Goal: Task Accomplishment & Management: Manage account settings

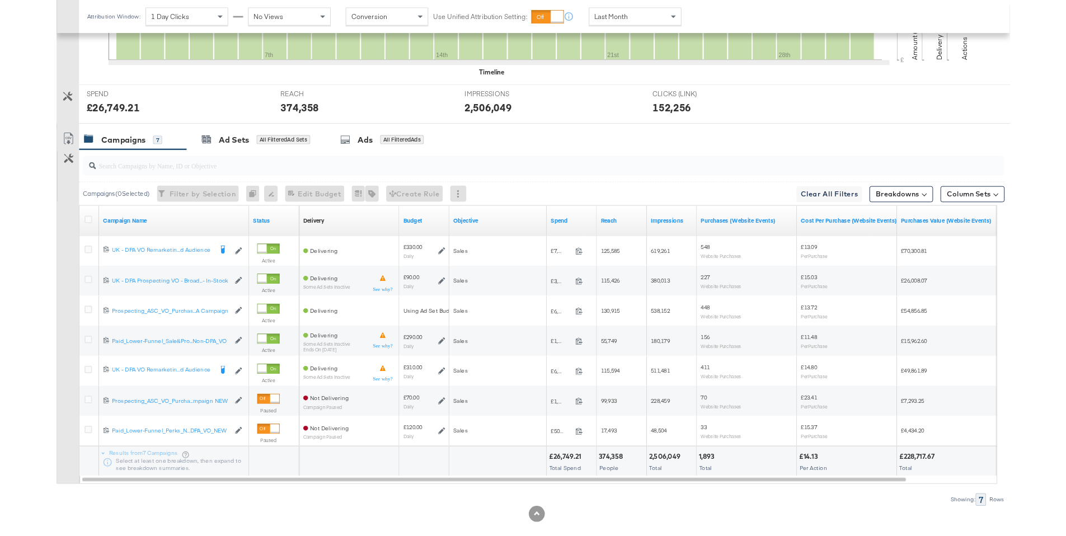
scroll to position [410, 0]
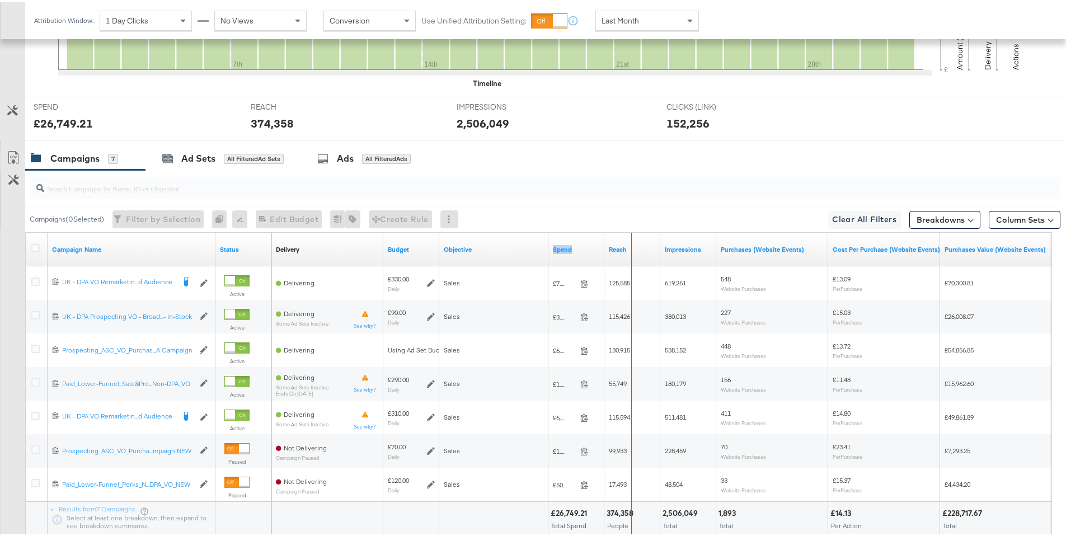
drag, startPoint x: 600, startPoint y: 244, endPoint x: 628, endPoint y: 242, distance: 27.5
click at [628, 242] on div "Delivery Sorting Unavailable Budget Objective Spend Reach Impressions Purchases…" at bounding box center [717, 247] width 892 height 34
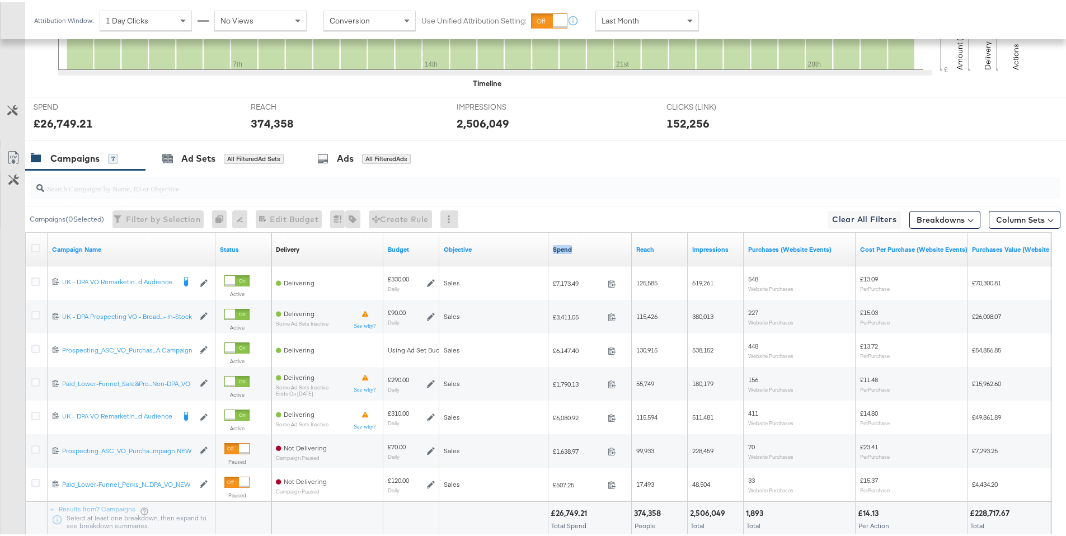
click at [566, 247] on link "Spend" at bounding box center [590, 247] width 74 height 9
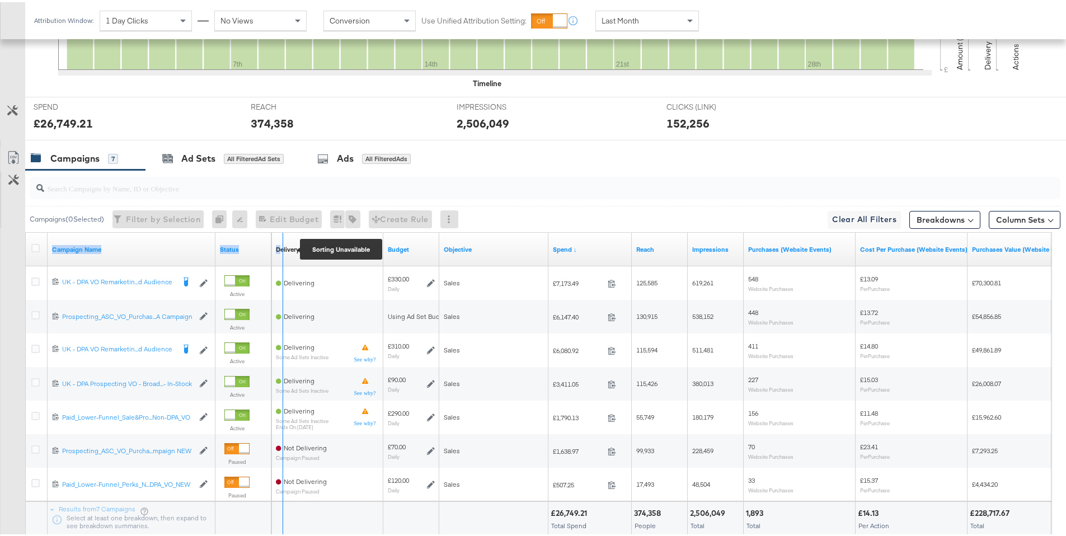
drag, startPoint x: 212, startPoint y: 248, endPoint x: 280, endPoint y: 250, distance: 67.7
click at [26, 230] on div "Campaign Name Status Delivery Sorting Unavailable Budget Objective Spend ↓ Reac…" at bounding box center [26, 230] width 0 height 0
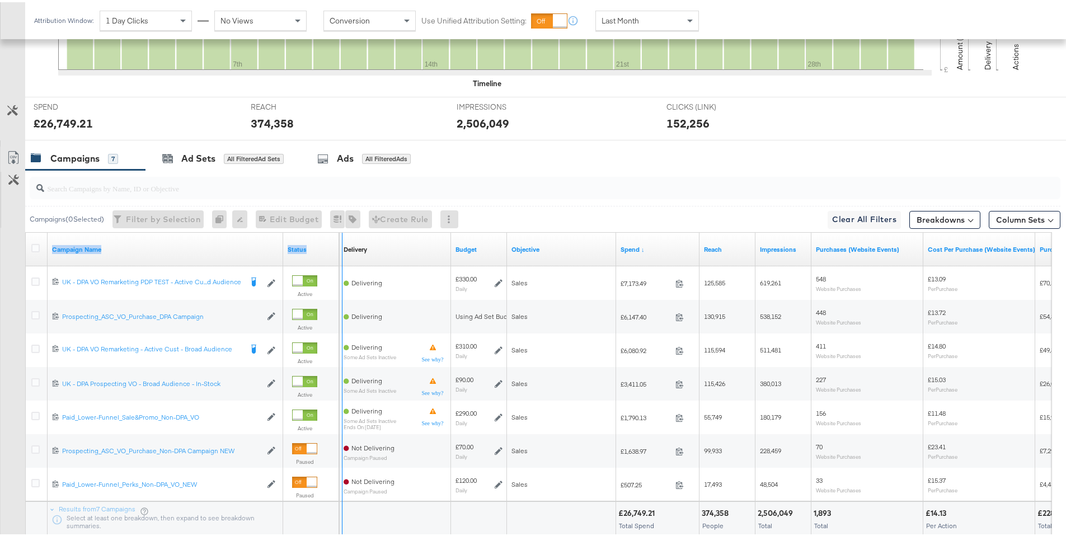
drag, startPoint x: 280, startPoint y: 250, endPoint x: 339, endPoint y: 257, distance: 59.7
click at [26, 230] on div "Campaign Name Status Delivery Sorting Unavailable Budget Objective Spend ↓ Reac…" at bounding box center [26, 230] width 0 height 0
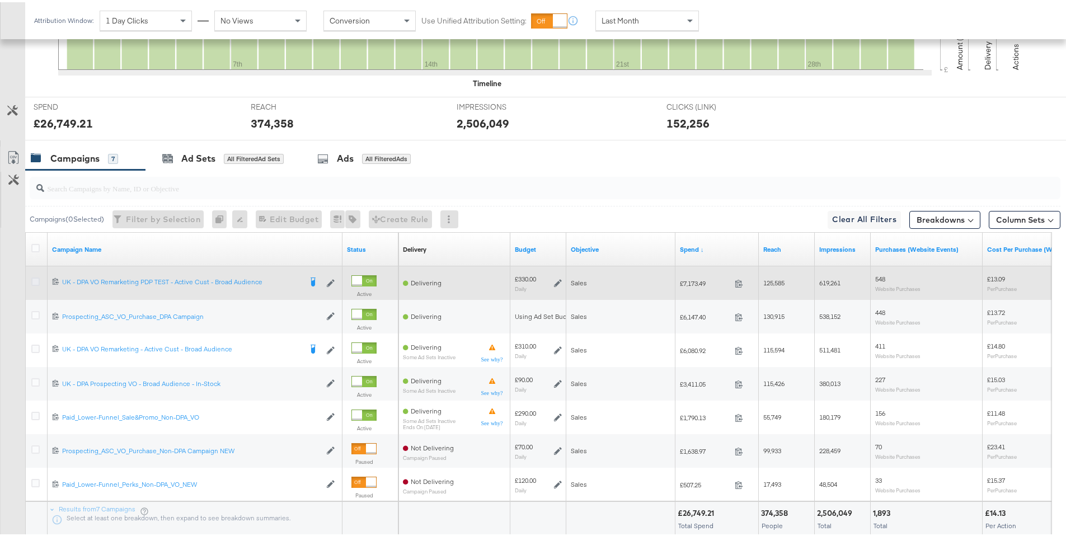
click at [35, 280] on icon at bounding box center [35, 279] width 8 height 8
click at [0, 0] on input "checkbox" at bounding box center [0, 0] width 0 height 0
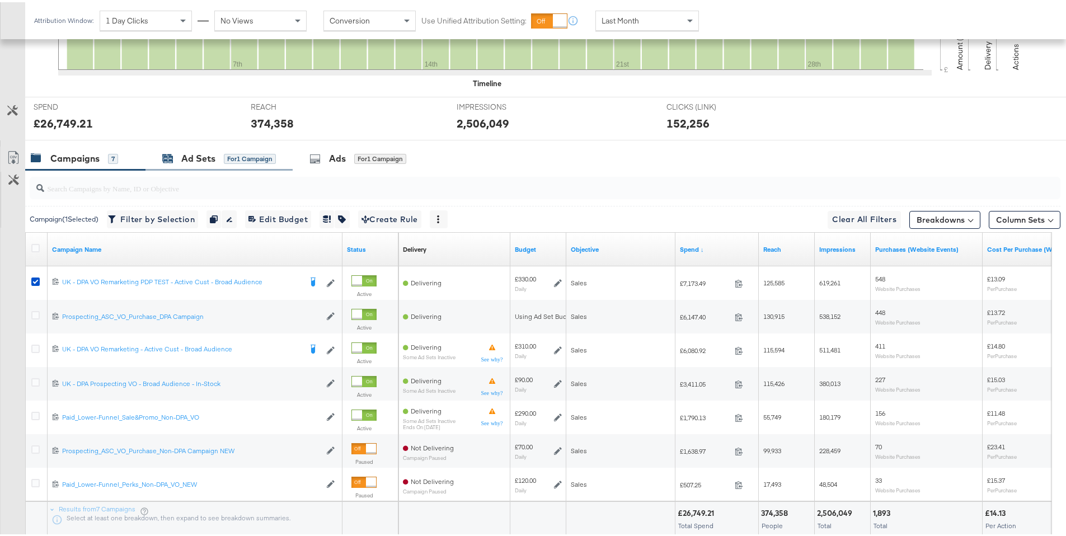
click at [231, 159] on div "for 1 Campaign" at bounding box center [250, 157] width 52 height 10
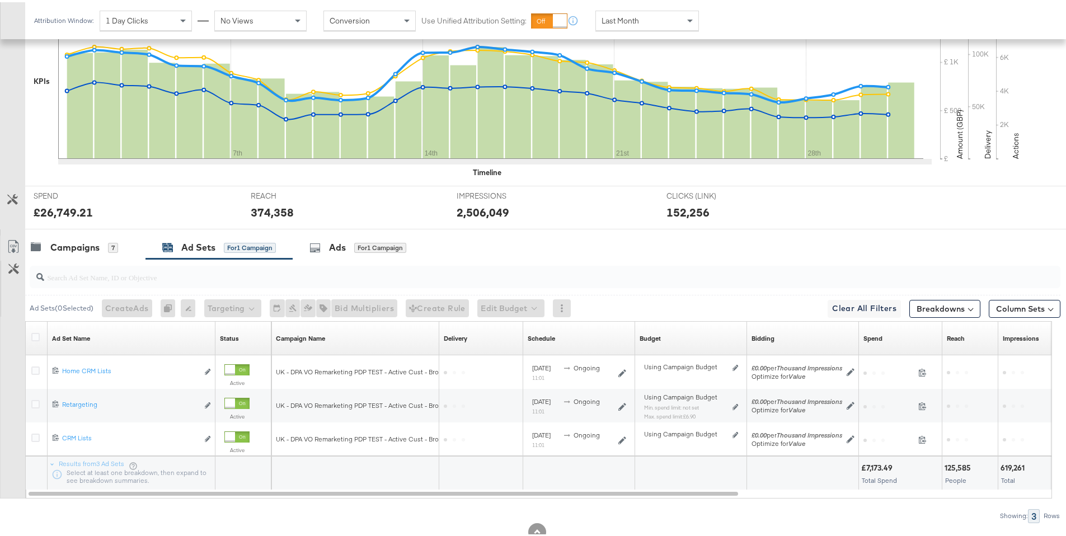
scroll to position [355, 0]
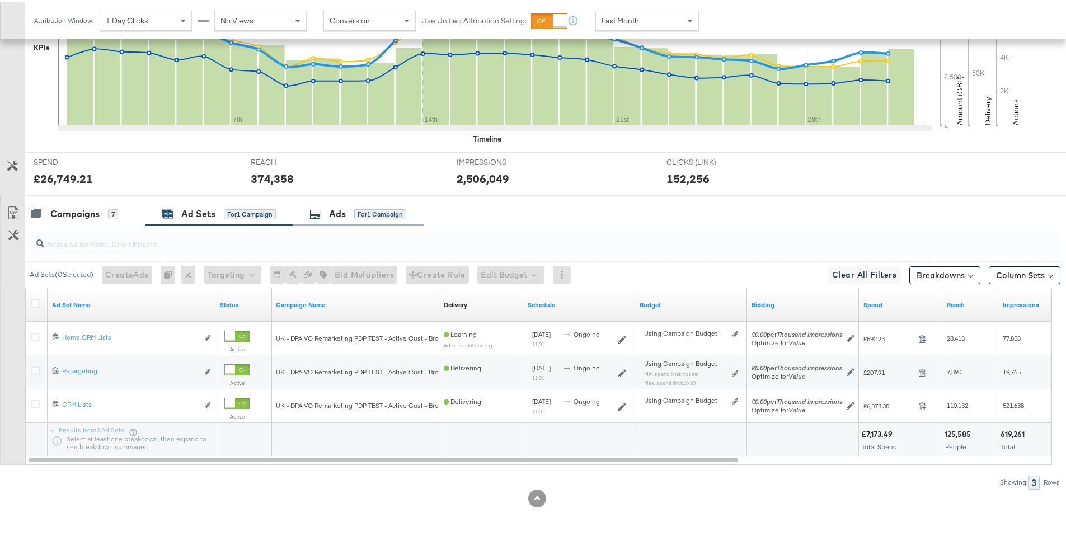
click at [349, 210] on div "Ads for 1 Campaign" at bounding box center [357, 211] width 97 height 13
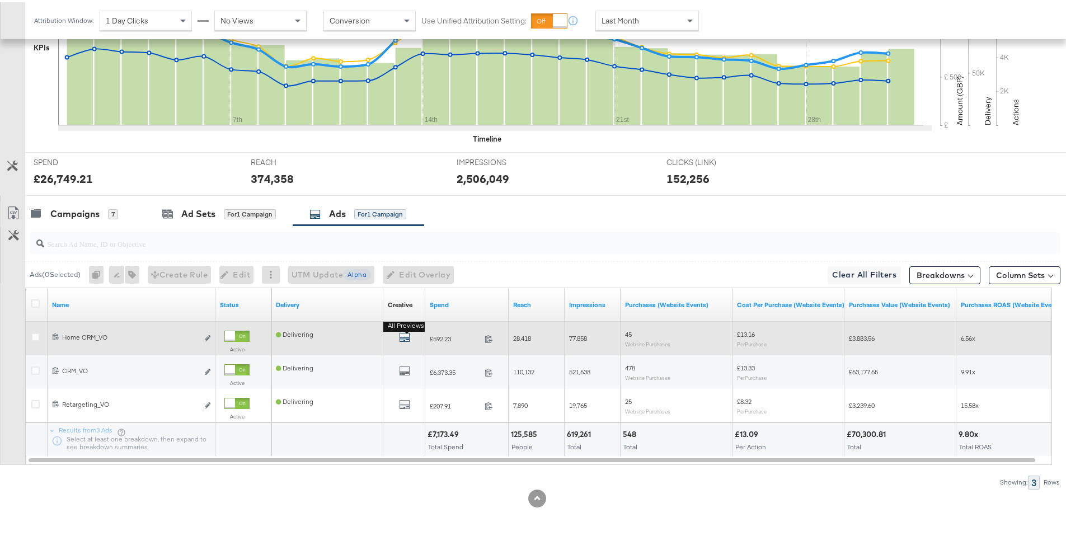
click at [407, 331] on button "All Previews" at bounding box center [404, 337] width 11 height 14
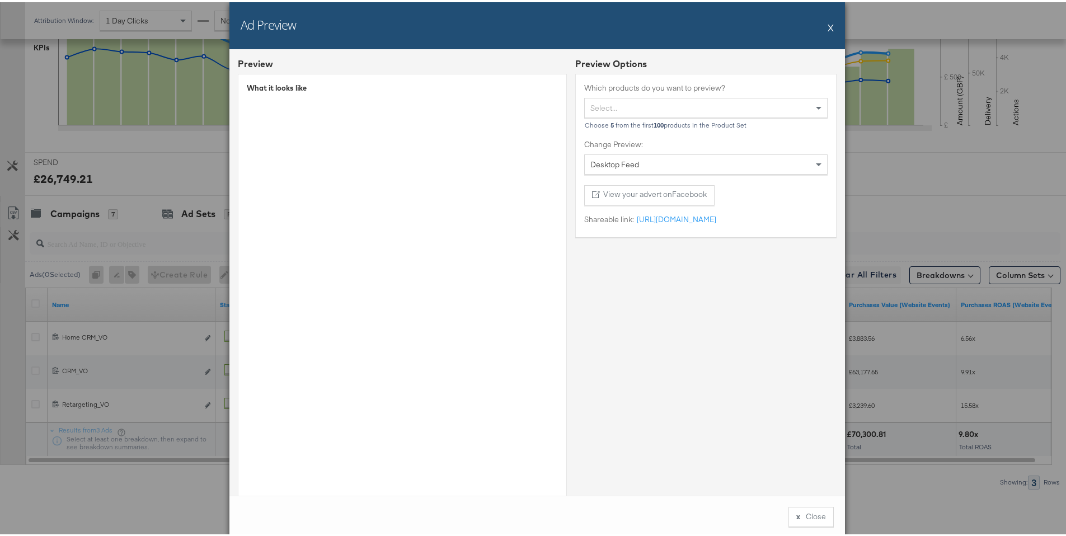
click at [797, 29] on button "X" at bounding box center [830, 25] width 6 height 22
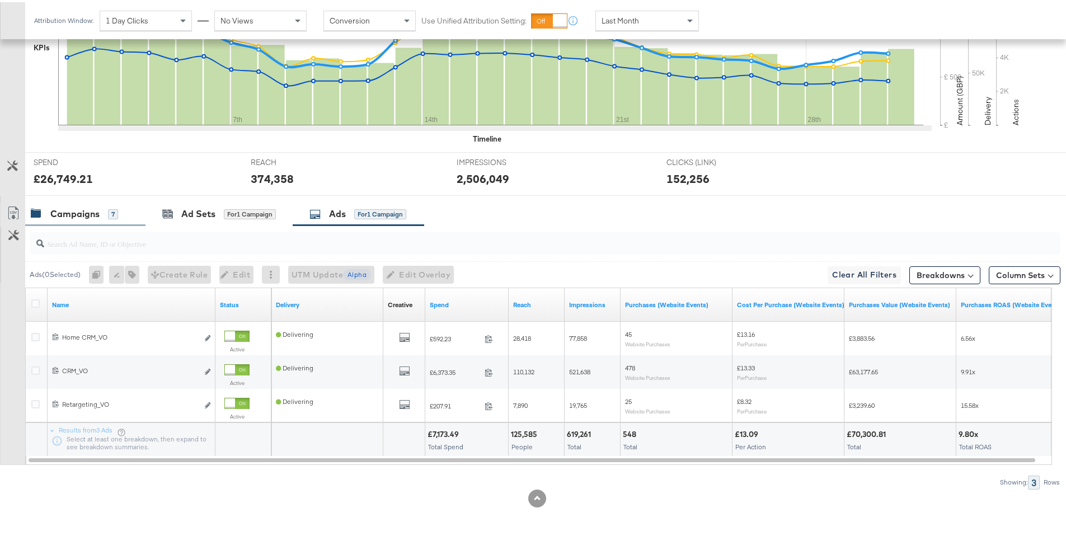
click at [60, 208] on div "Campaigns" at bounding box center [74, 211] width 49 height 13
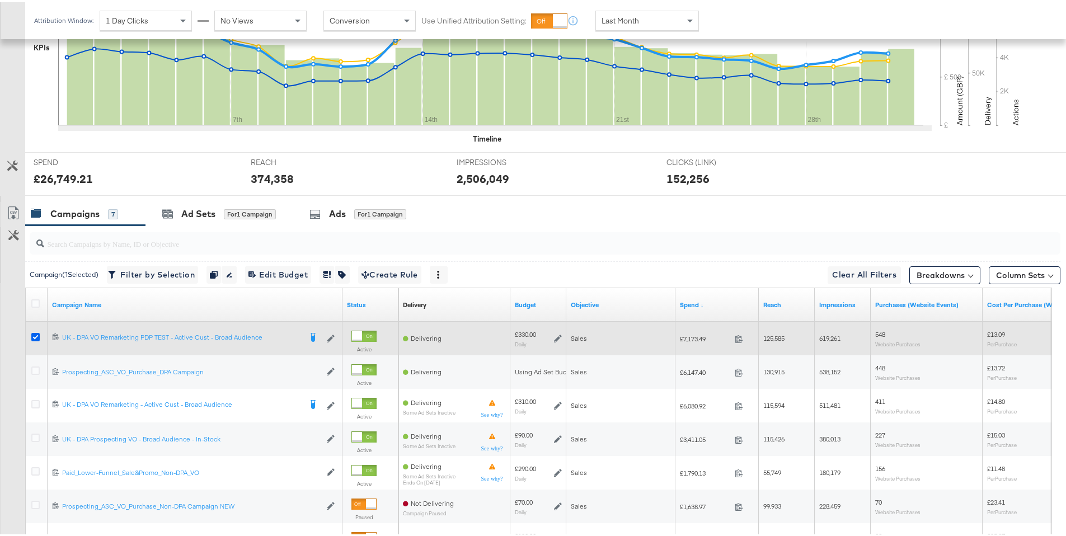
click at [35, 337] on icon at bounding box center [35, 335] width 8 height 8
click at [0, 0] on input "checkbox" at bounding box center [0, 0] width 0 height 0
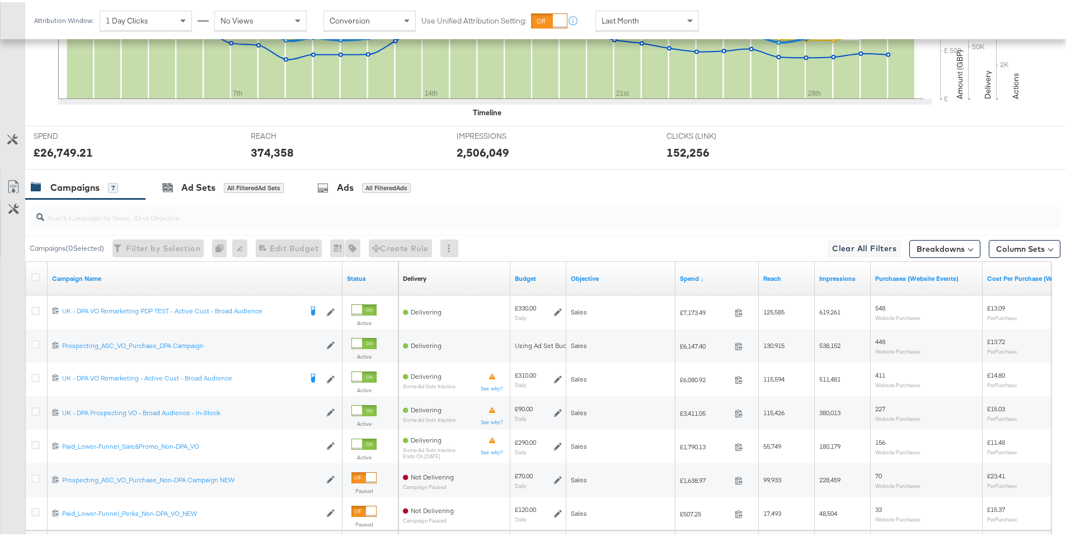
scroll to position [387, 0]
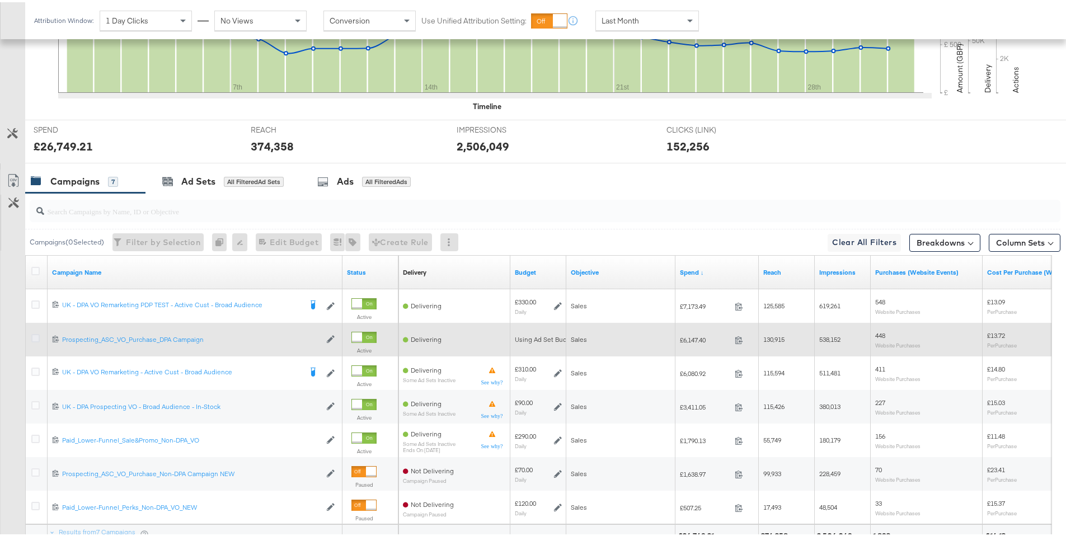
click at [34, 337] on icon at bounding box center [35, 336] width 8 height 8
click at [0, 0] on input "checkbox" at bounding box center [0, 0] width 0 height 0
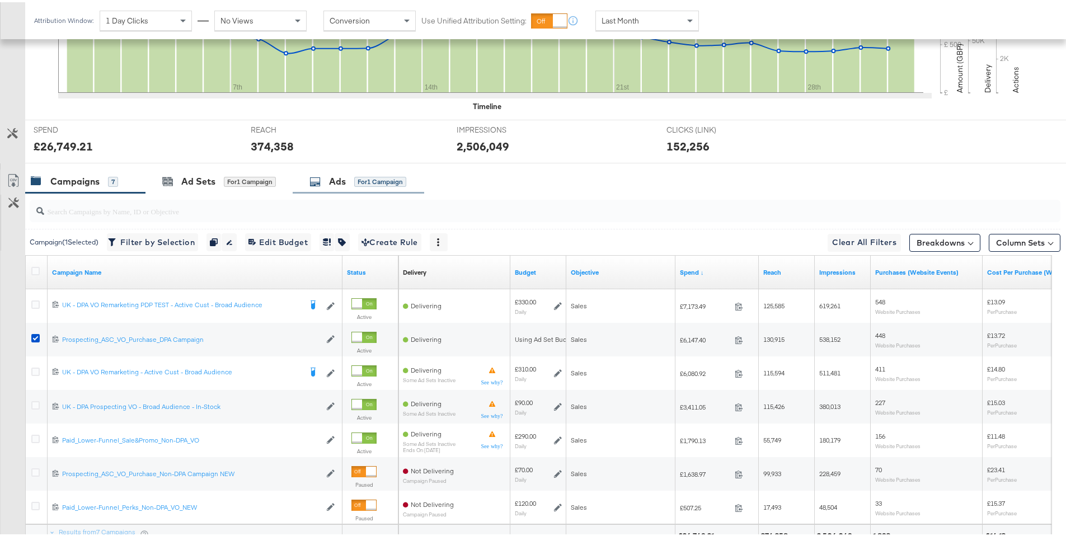
click at [365, 173] on div "Ads for 1 Campaign" at bounding box center [357, 179] width 97 height 13
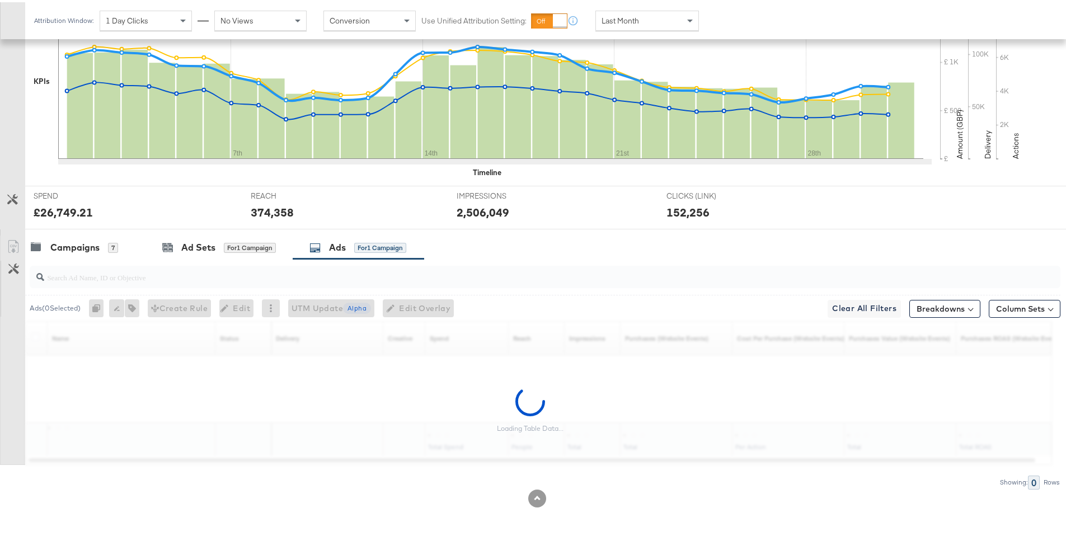
scroll to position [321, 0]
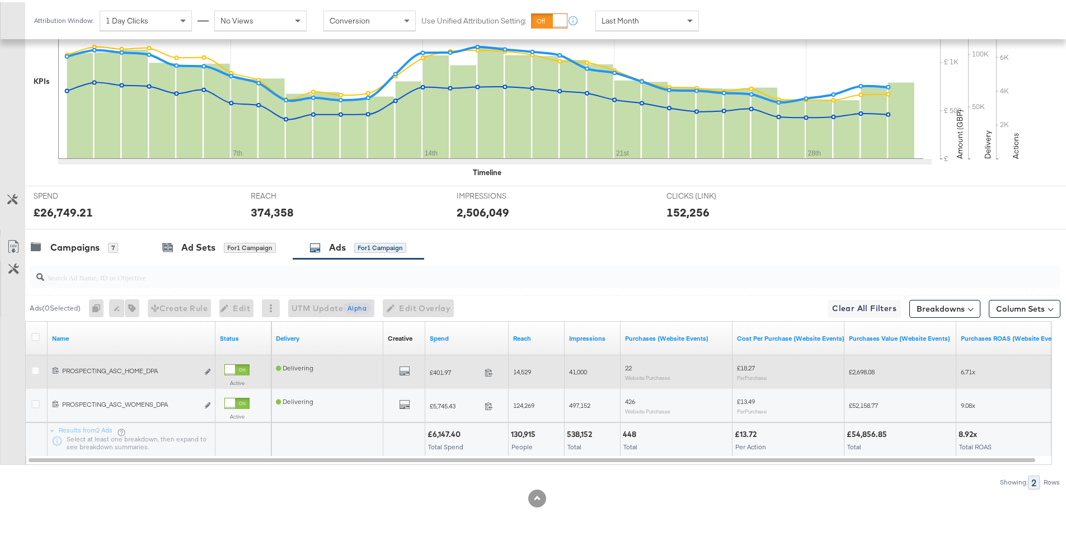
click at [410, 369] on div "All Previews" at bounding box center [404, 370] width 33 height 14
click at [408, 369] on icon "default" at bounding box center [404, 368] width 11 height 11
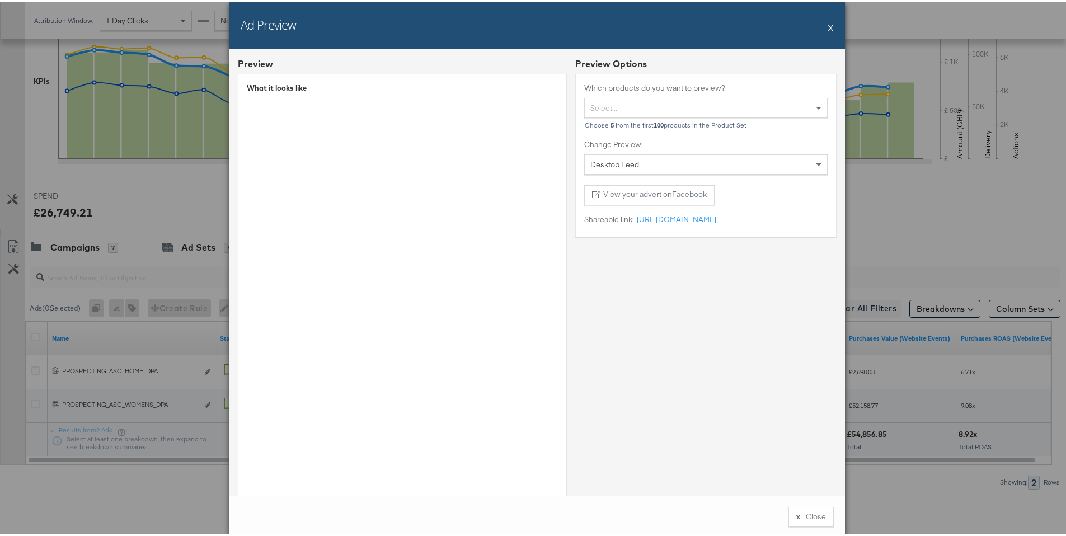
click at [797, 27] on div "Ad Preview X" at bounding box center [536, 23] width 615 height 47
click at [797, 26] on div "Ad Preview X" at bounding box center [536, 23] width 615 height 47
click at [797, 28] on button "X" at bounding box center [830, 25] width 6 height 22
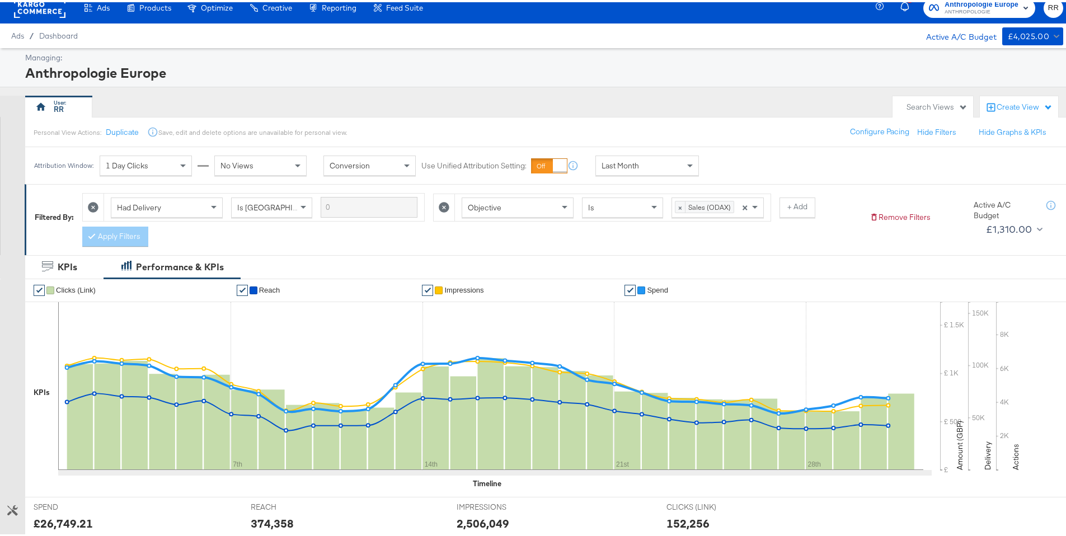
scroll to position [0, 0]
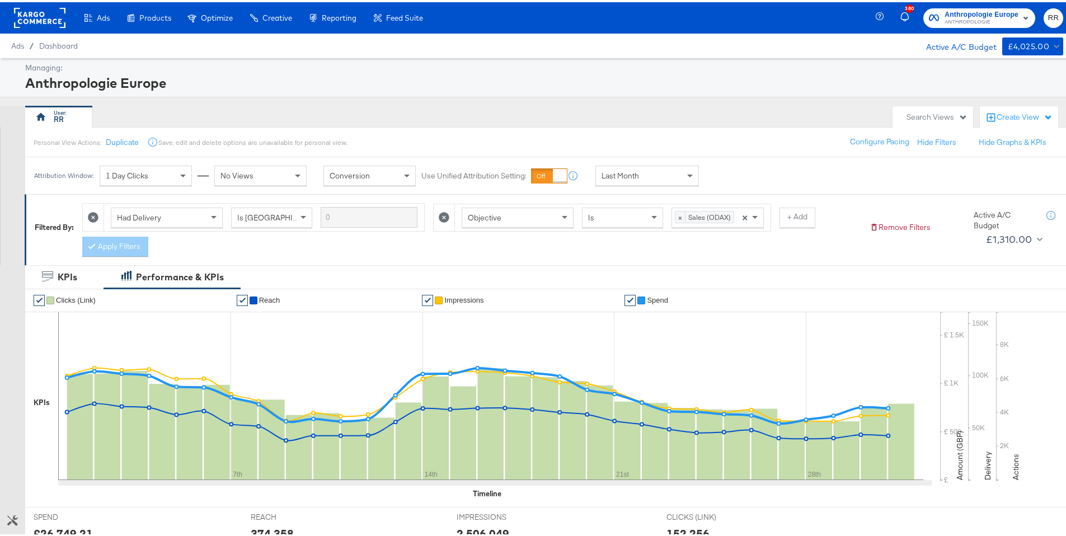
click at [49, 14] on rect at bounding box center [39, 16] width 51 height 20
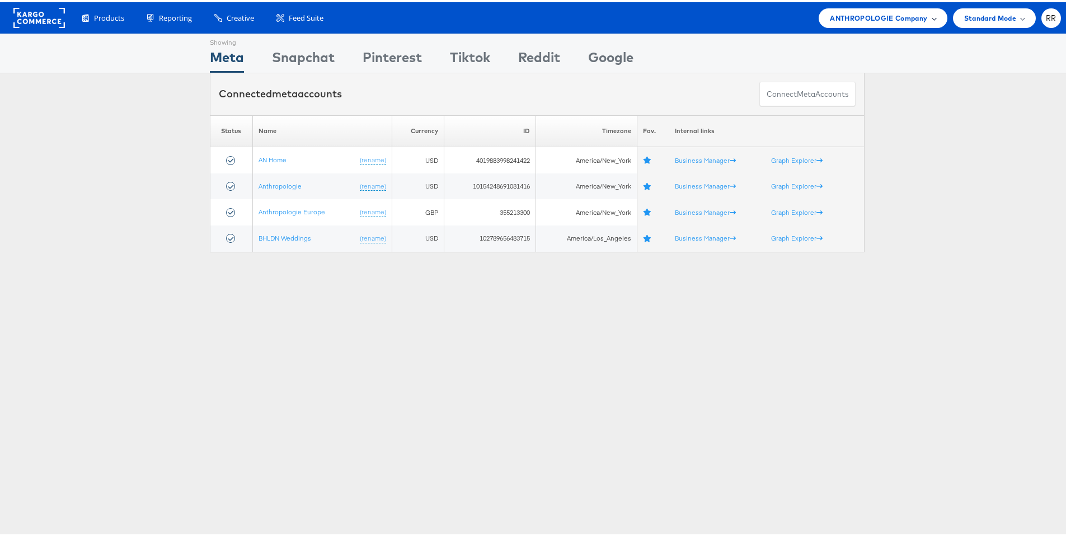
click at [876, 21] on span "ANTHROPOLOGIE Company" at bounding box center [878, 16] width 97 height 12
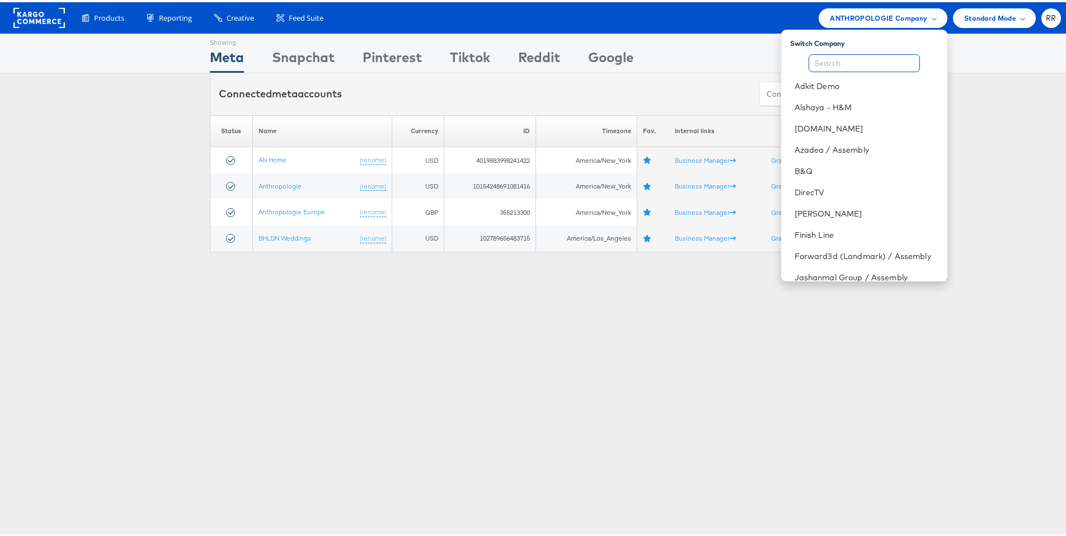
click at [839, 65] on input "text" at bounding box center [863, 61] width 111 height 18
type input "m"
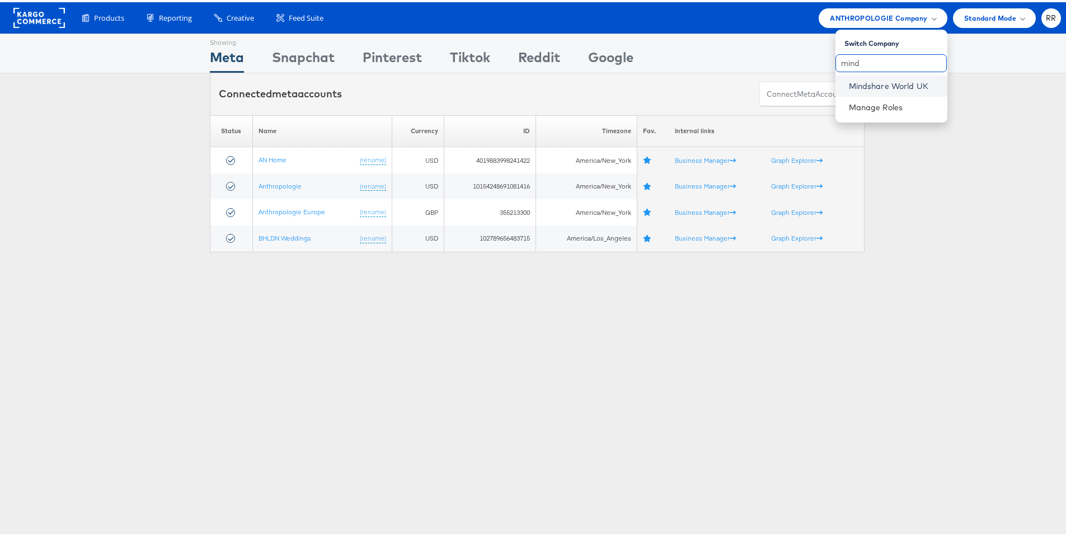
type input "mind"
click at [867, 87] on link "Mindshare World UK" at bounding box center [894, 83] width 90 height 11
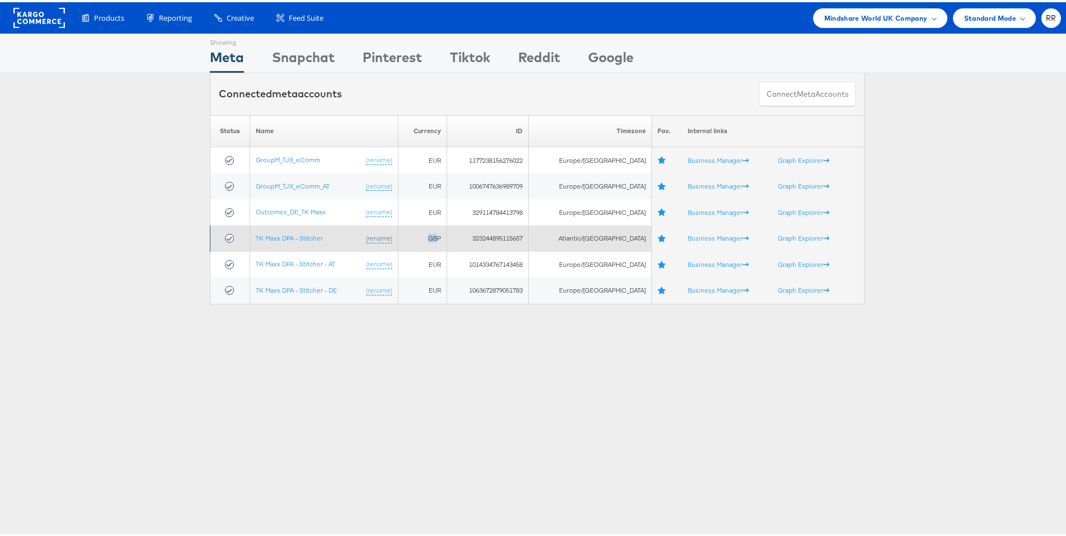
drag, startPoint x: 452, startPoint y: 237, endPoint x: 398, endPoint y: 238, distance: 53.7
click at [404, 238] on tr "TK Maxx DPA - Stitcher (rename) GBP 323244895115657 Atlantic/Azores Business Ma…" at bounding box center [537, 236] width 654 height 26
click at [316, 238] on link "TK Maxx DPA - Stitcher" at bounding box center [289, 236] width 67 height 8
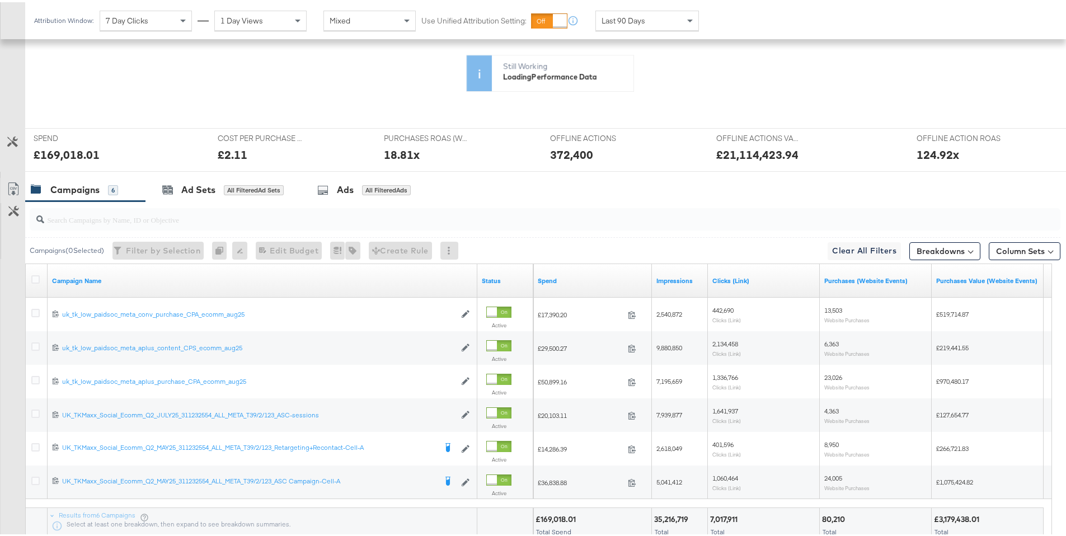
scroll to position [272, 0]
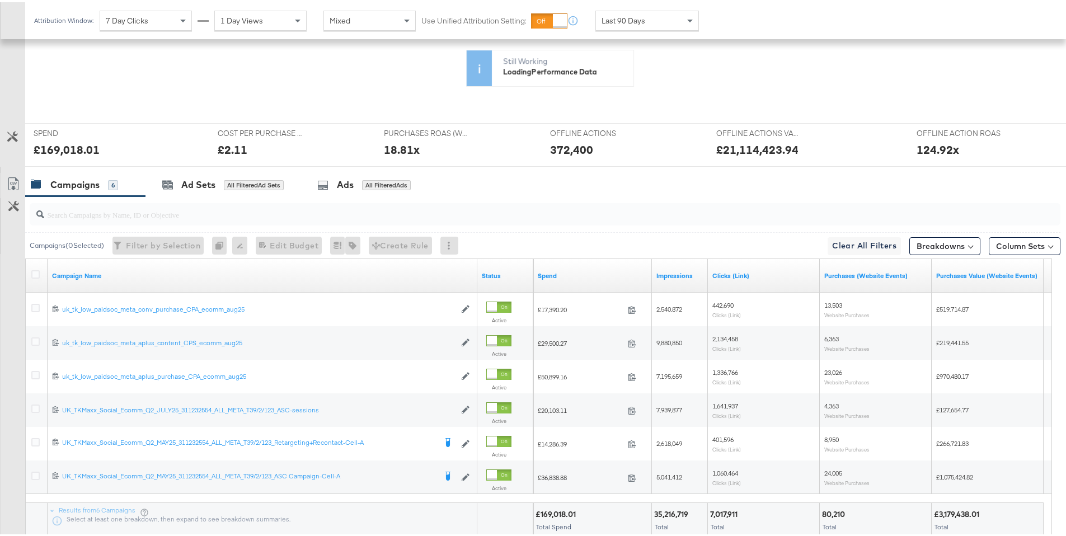
click at [630, 22] on span "Last 90 Days" at bounding box center [623, 18] width 44 height 10
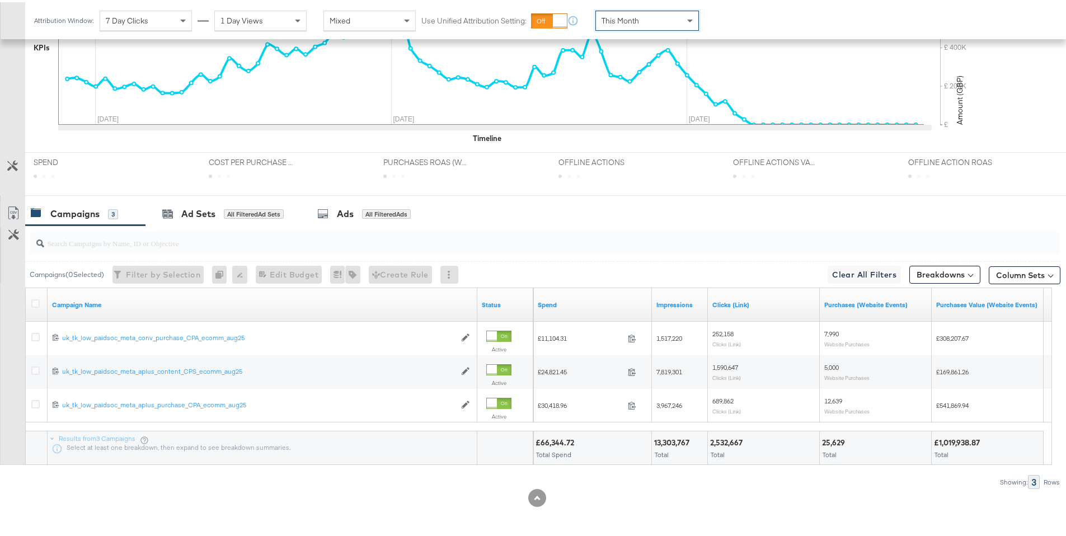
scroll to position [338, 0]
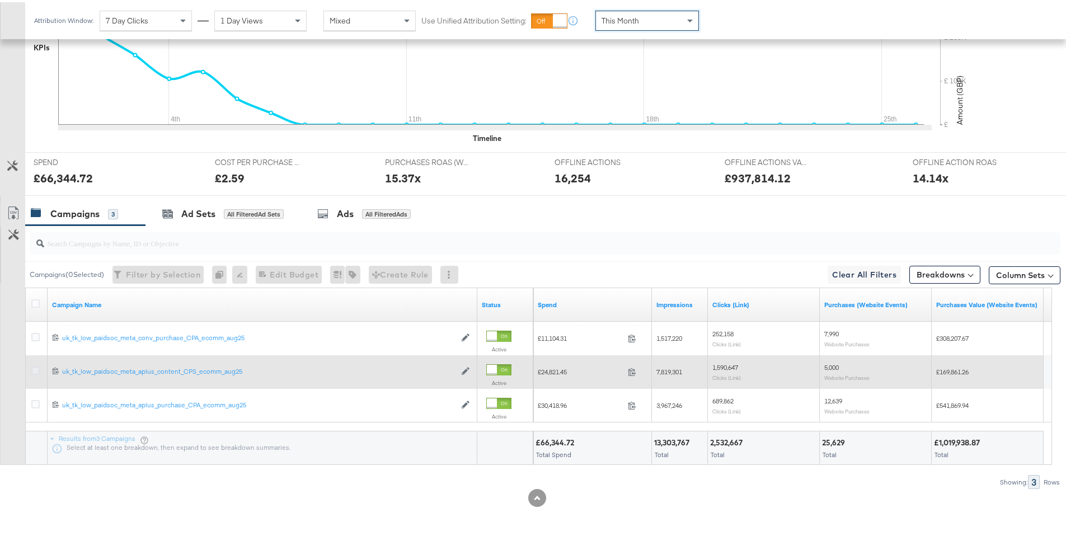
click at [39, 368] on icon at bounding box center [35, 368] width 8 height 8
click at [0, 0] on input "checkbox" at bounding box center [0, 0] width 0 height 0
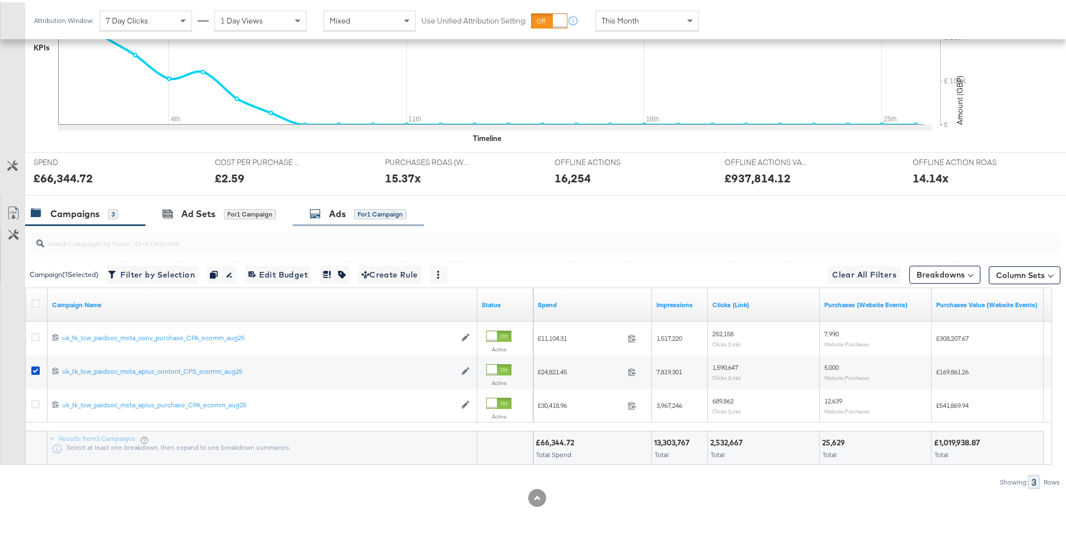
click at [366, 210] on div "for 1 Campaign" at bounding box center [380, 212] width 52 height 10
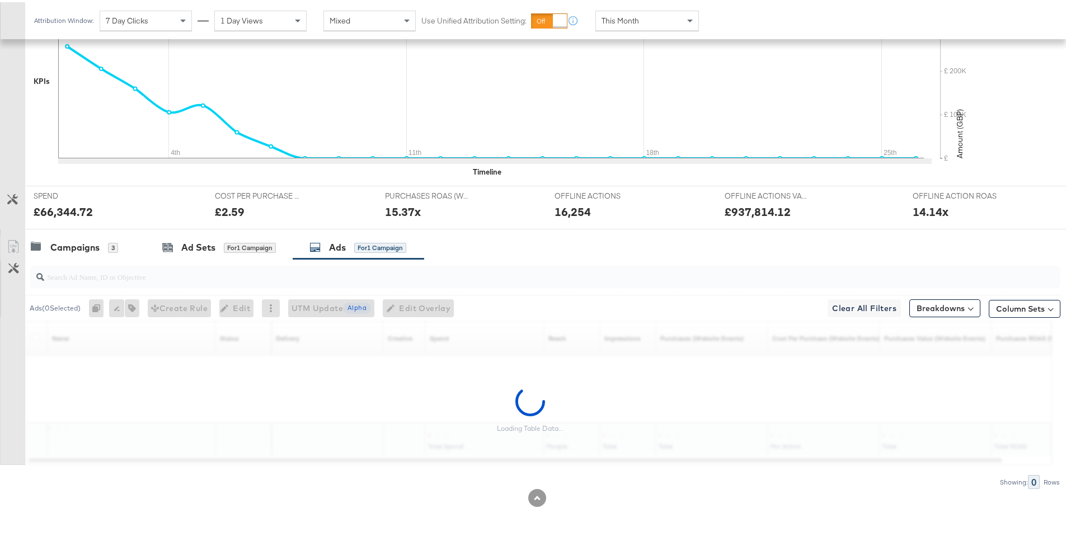
scroll to position [305, 0]
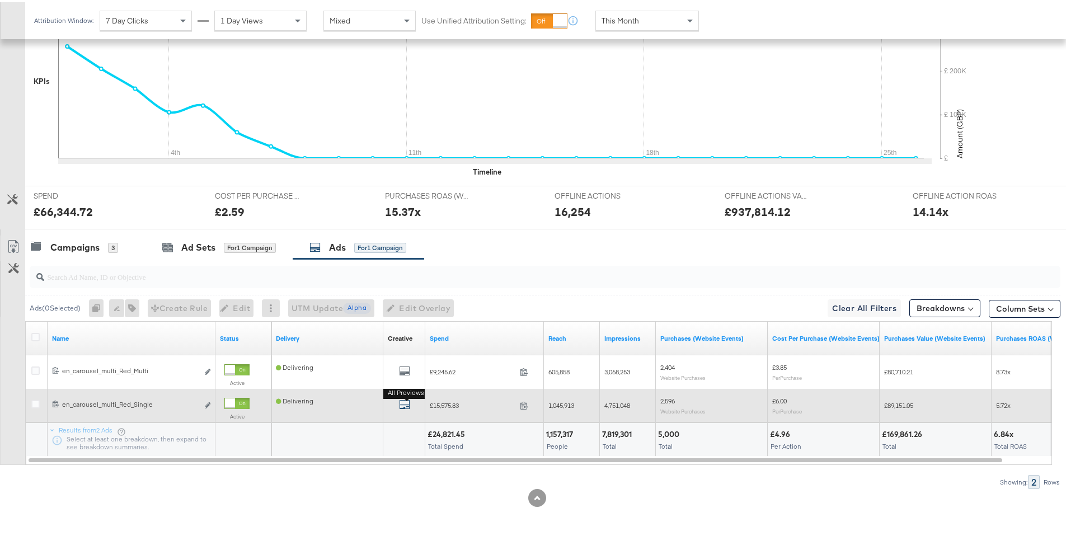
click at [404, 399] on icon "default" at bounding box center [404, 402] width 11 height 11
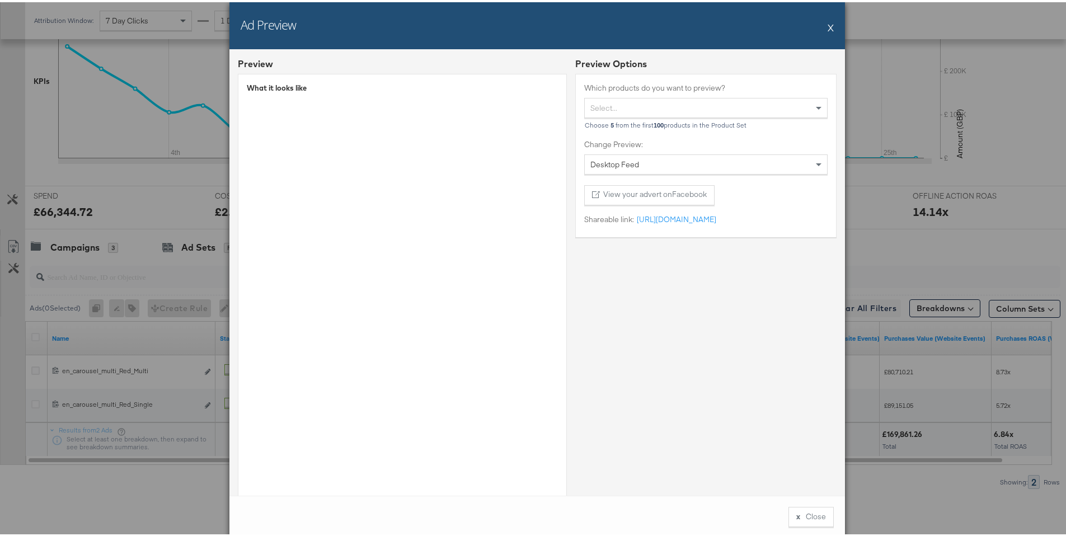
click at [823, 25] on div "Ad Preview X" at bounding box center [536, 23] width 615 height 47
click at [827, 26] on button "X" at bounding box center [830, 25] width 6 height 22
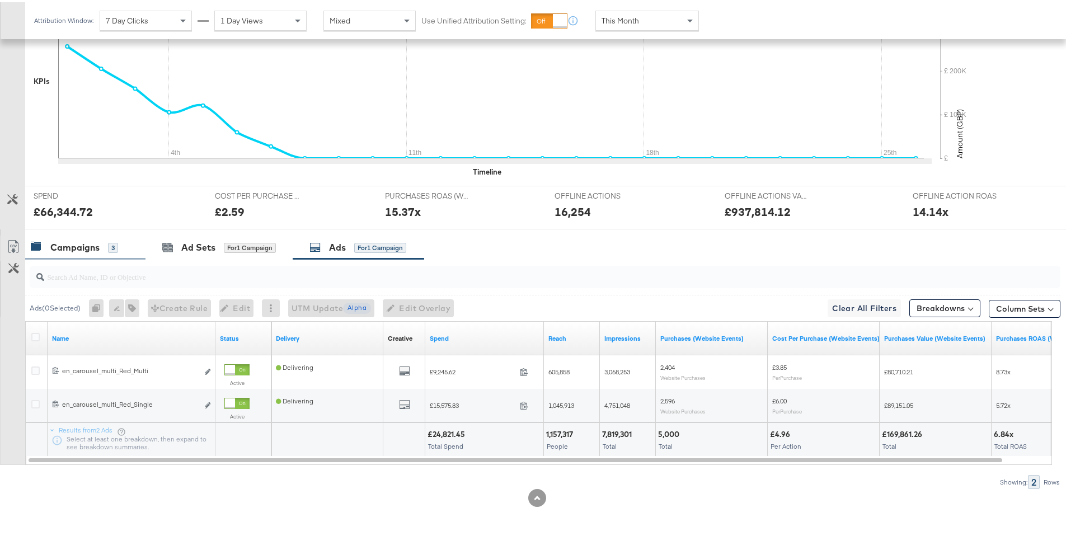
click at [95, 247] on div "Campaigns" at bounding box center [74, 245] width 49 height 13
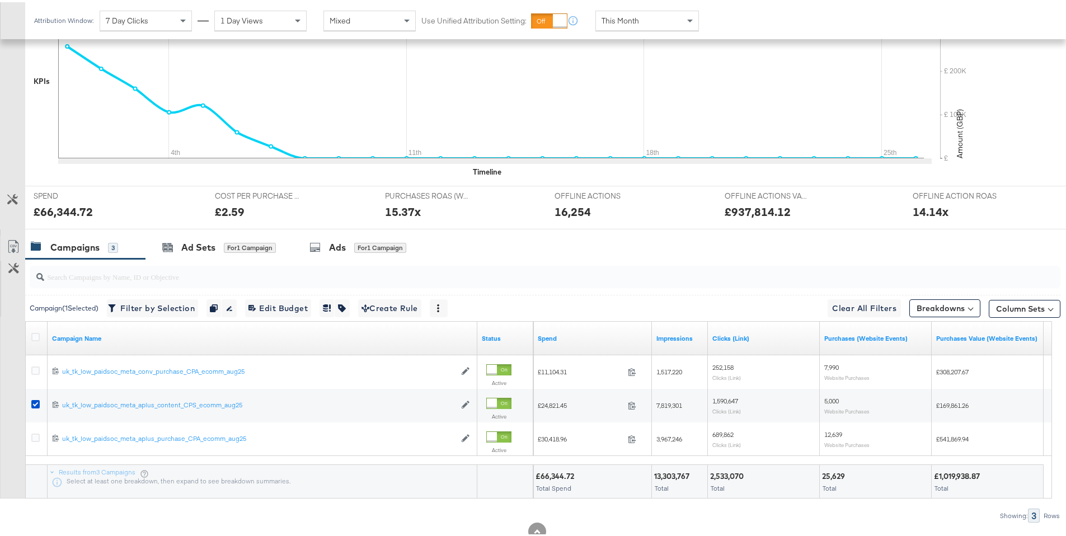
scroll to position [0, 0]
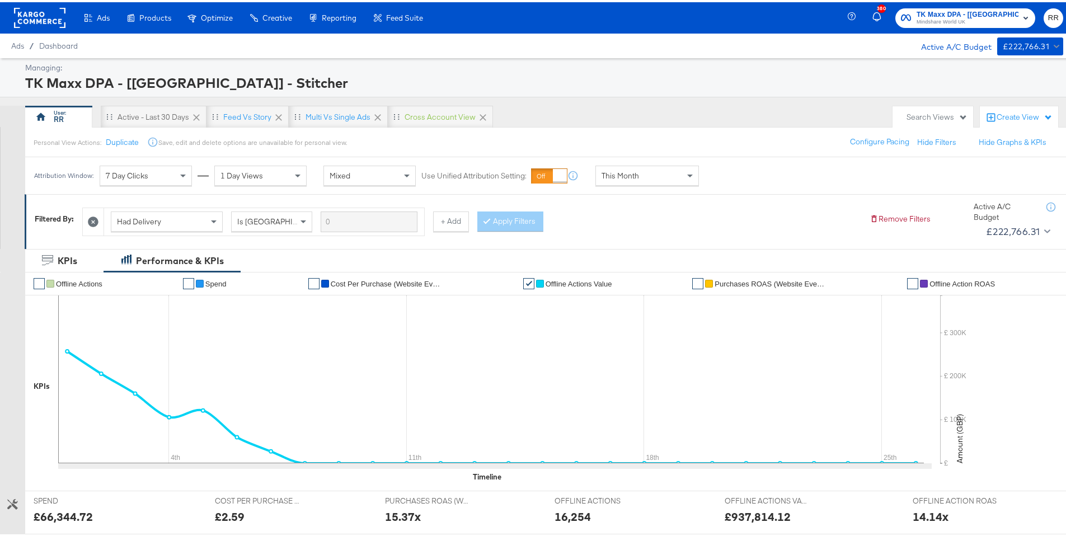
click at [35, 6] on rect at bounding box center [39, 16] width 51 height 20
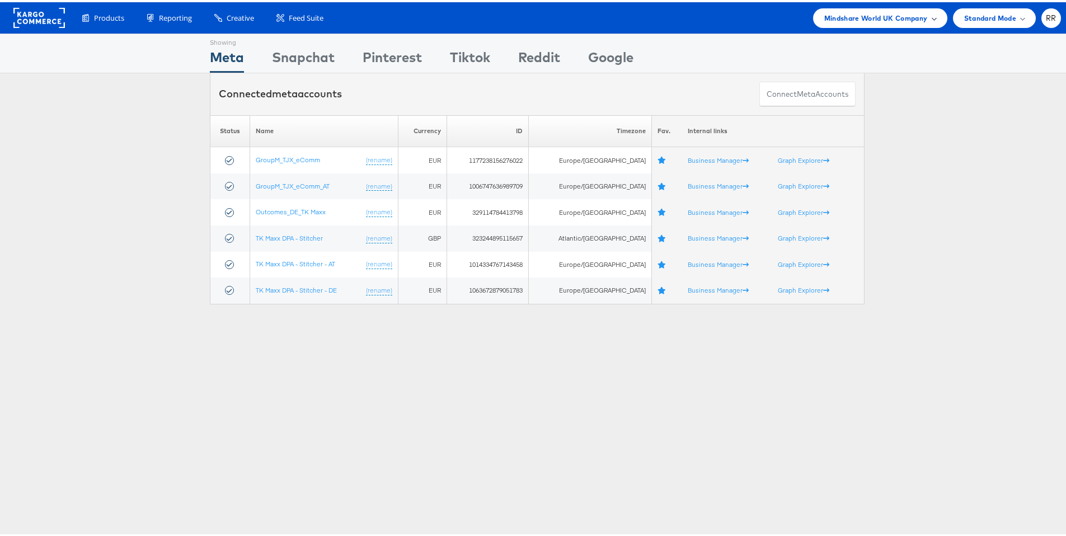
click at [837, 15] on span "Mindshare World UK Company" at bounding box center [875, 16] width 103 height 12
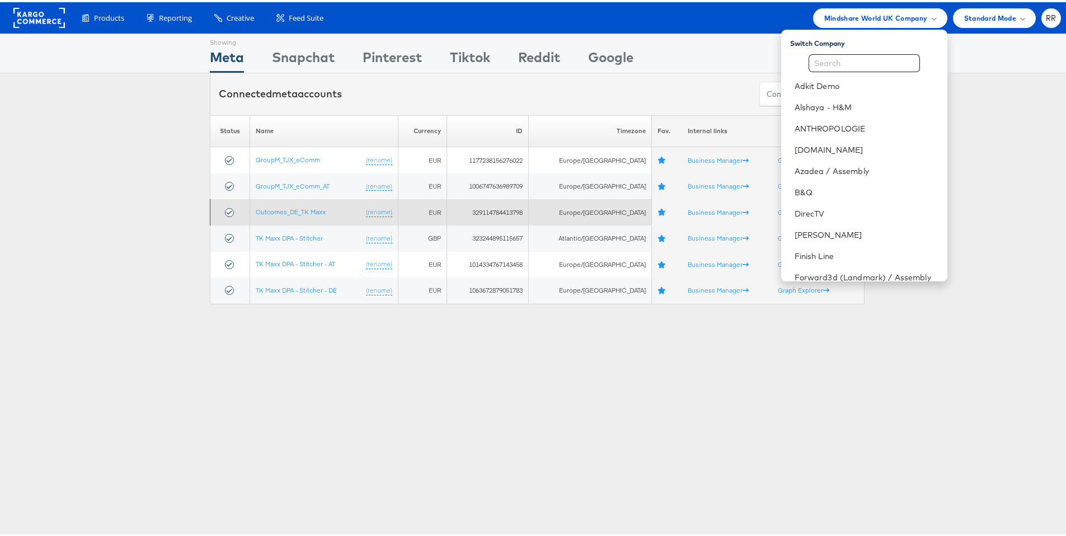
scroll to position [2, 0]
